Goal: Task Accomplishment & Management: Complete application form

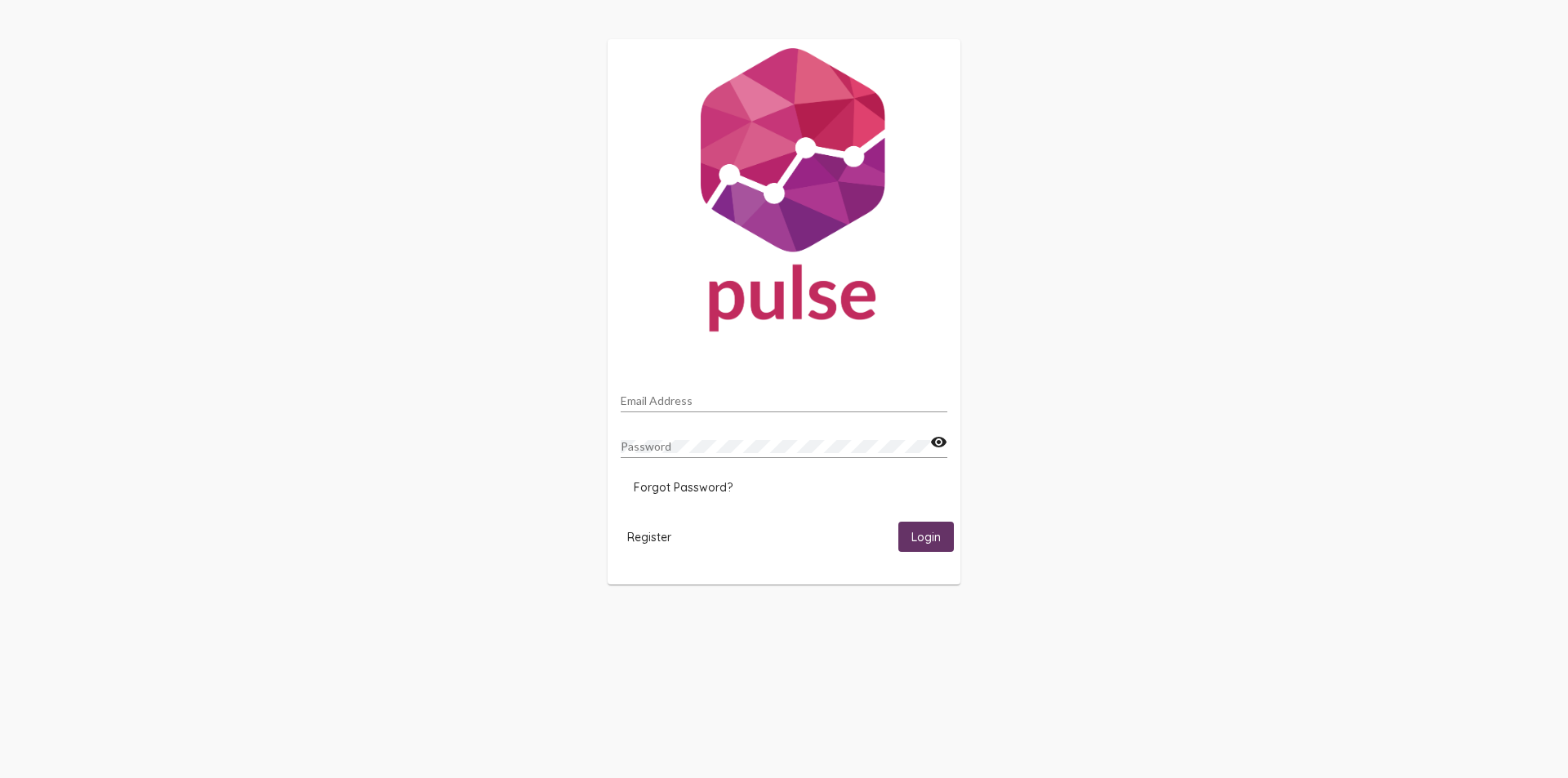
click at [652, 393] on div "Email Address" at bounding box center [784, 397] width 327 height 32
type input "[EMAIL_ADDRESS][DOMAIN_NAME]"
click at [899, 522] on button "Login" at bounding box center [927, 537] width 55 height 30
click at [663, 540] on span "Register" at bounding box center [649, 537] width 44 height 14
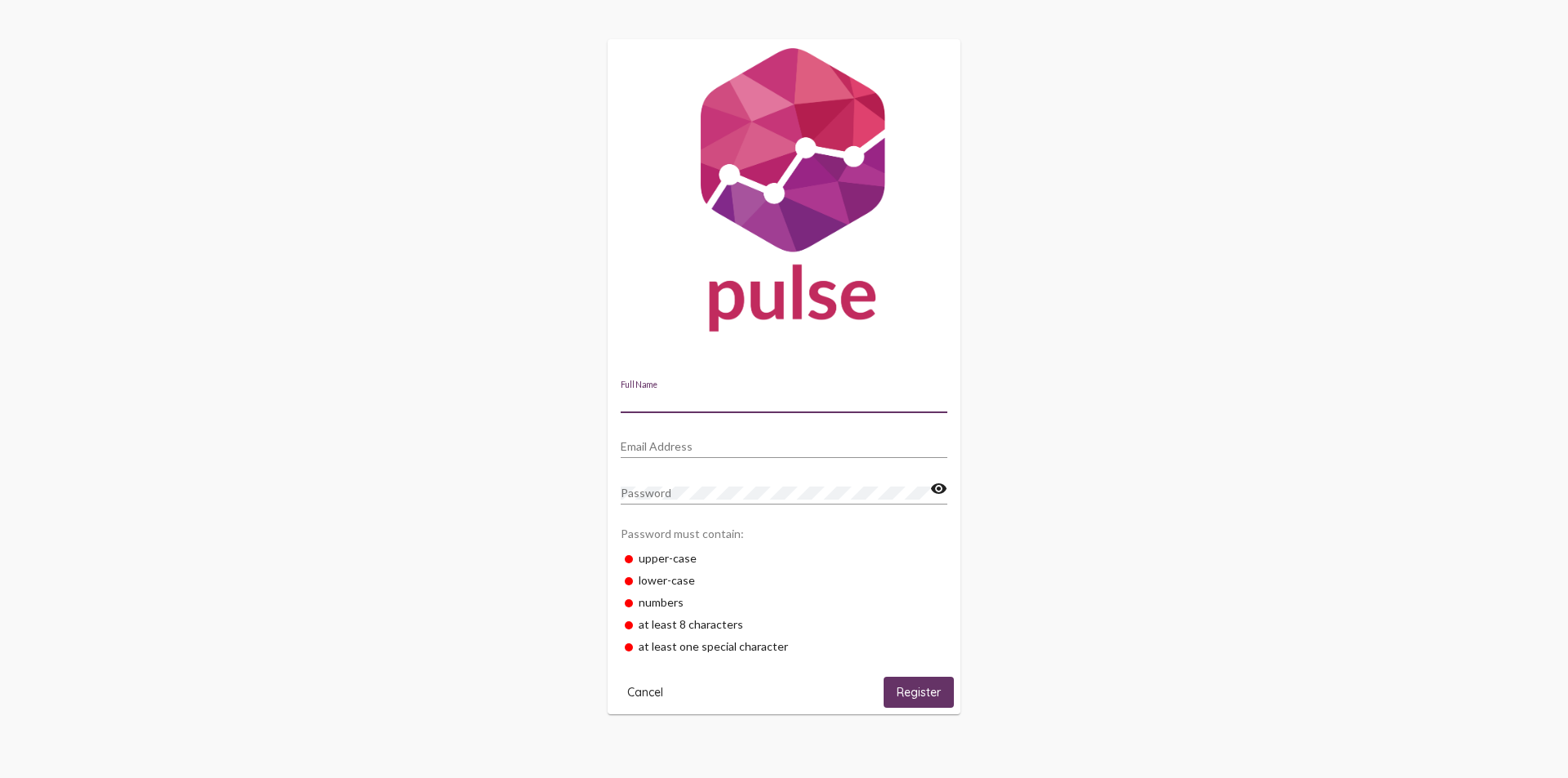
click at [643, 399] on input "Full Name" at bounding box center [784, 401] width 327 height 13
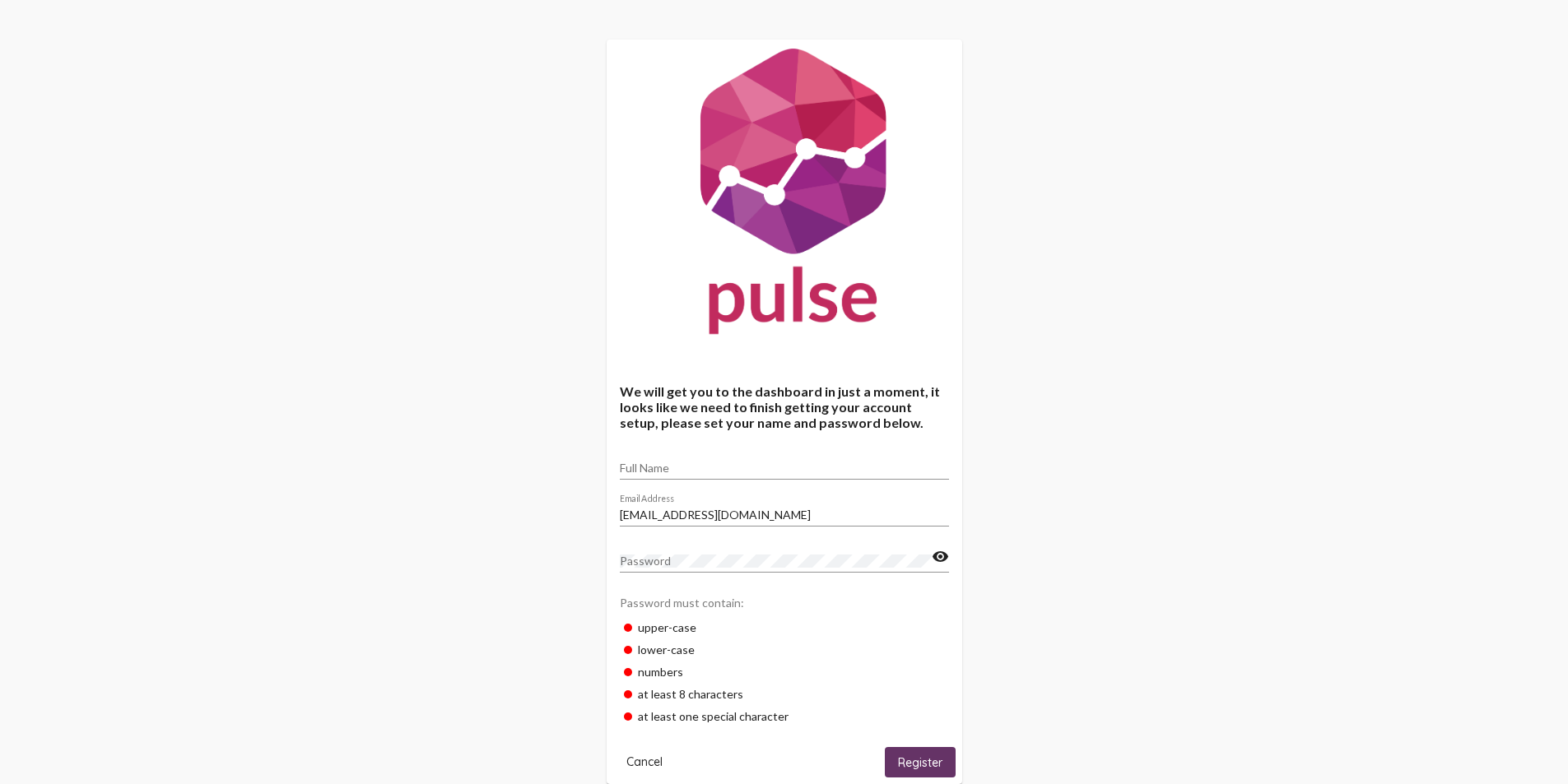
scroll to position [40, 0]
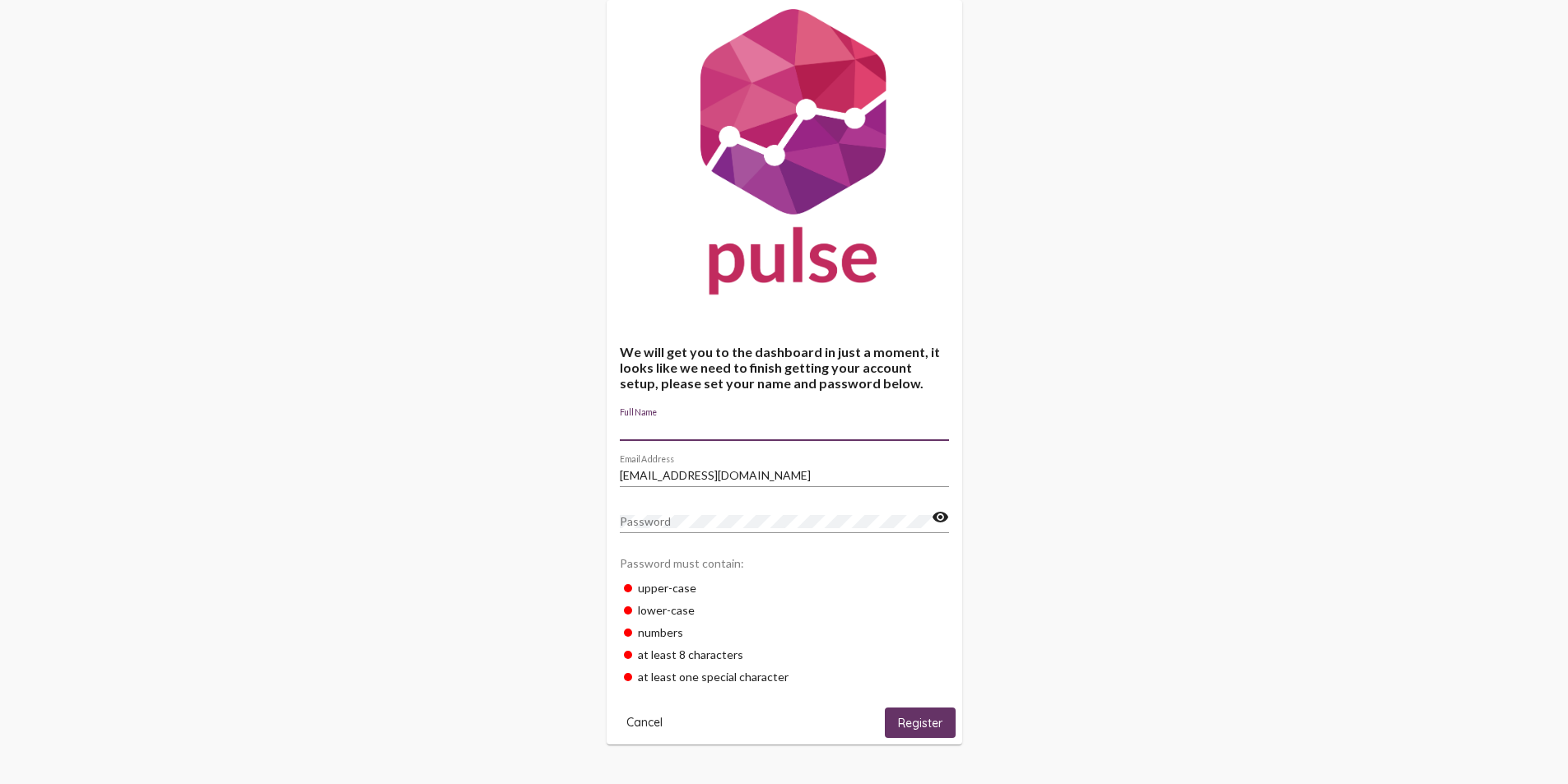
click at [641, 433] on input "Full Name" at bounding box center [784, 428] width 329 height 14
type input "[PERSON_NAME]"
click at [930, 726] on span "Register" at bounding box center [919, 723] width 44 height 14
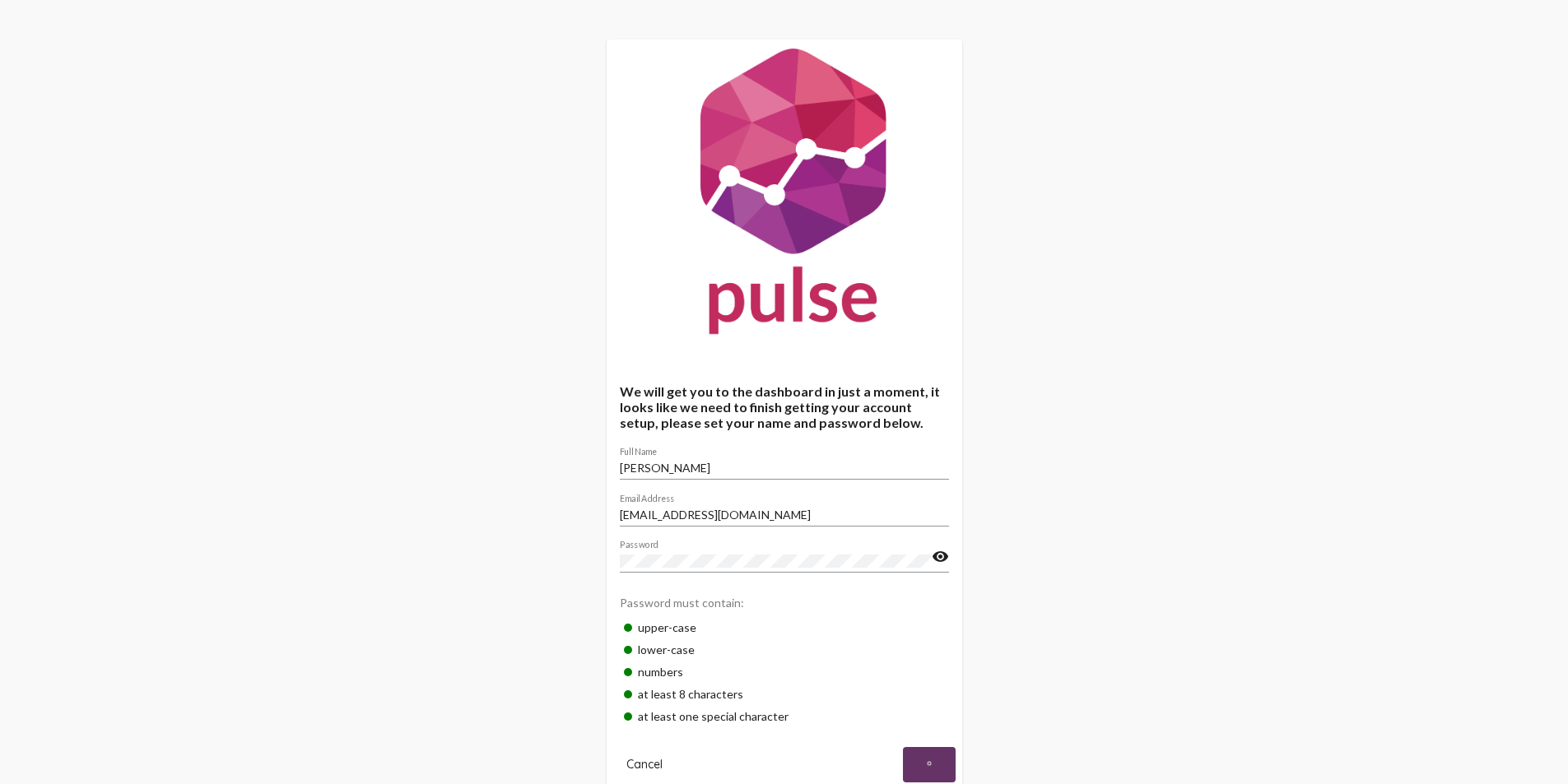
scroll to position [88, 0]
